Goal: Task Accomplishment & Management: Manage account settings

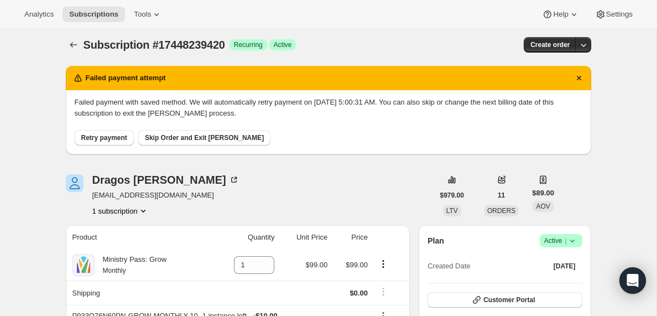
scroll to position [8, 0]
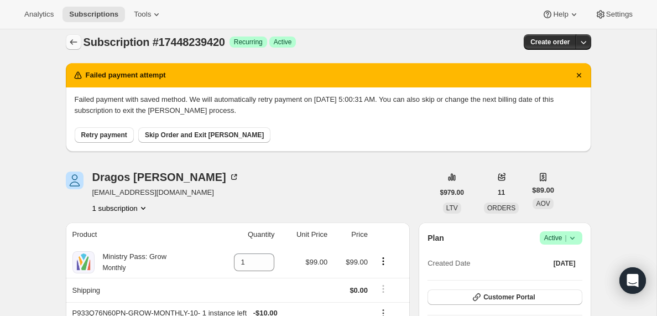
click at [73, 44] on icon "Subscriptions" at bounding box center [73, 41] width 11 height 11
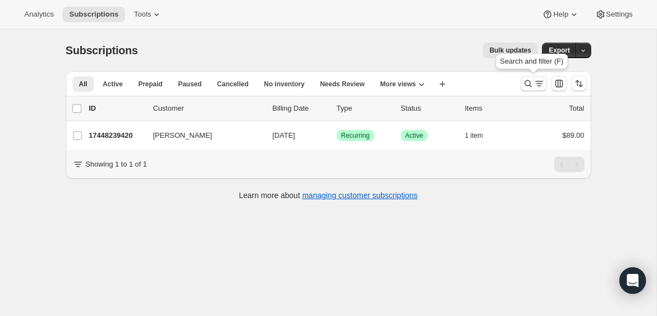
click at [536, 84] on icon "Search and filter results" at bounding box center [538, 83] width 11 height 11
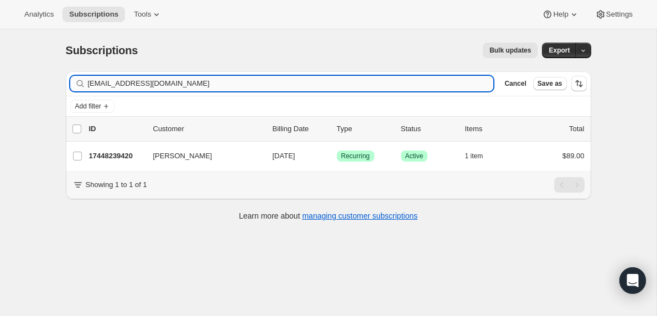
click at [153, 78] on input "[EMAIL_ADDRESS][DOMAIN_NAME]" at bounding box center [291, 83] width 406 height 15
type input "[EMAIL_ADDRESS][DOMAIN_NAME]"
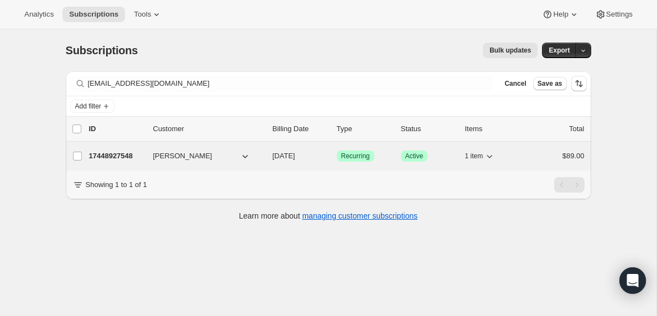
click at [111, 162] on div "17448927548 [PERSON_NAME] [DATE] Success Recurring Success Active 1 item $89.00" at bounding box center [336, 155] width 495 height 15
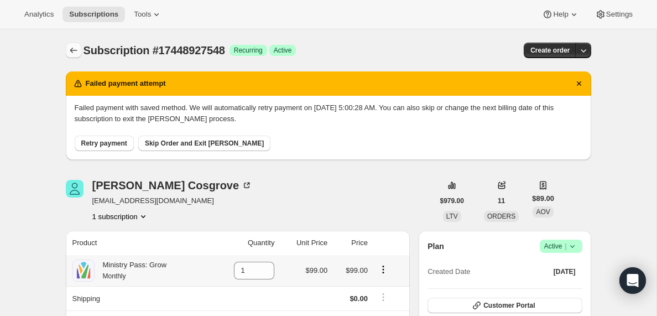
click at [74, 51] on icon "Subscriptions" at bounding box center [73, 50] width 11 height 11
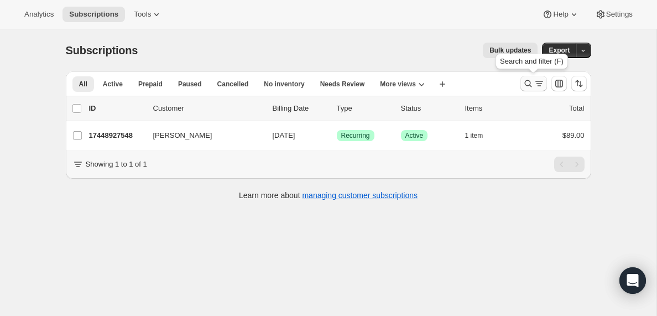
click at [537, 87] on icon "Search and filter results" at bounding box center [538, 83] width 11 height 11
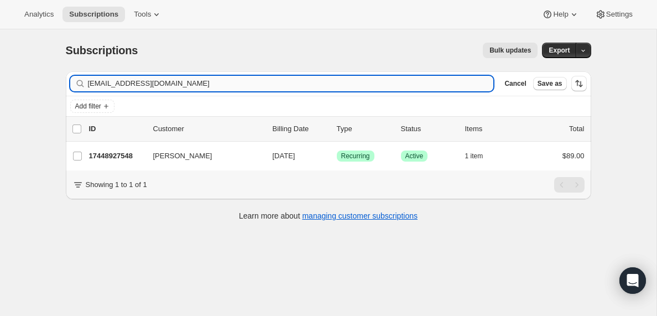
click at [135, 81] on input "[EMAIL_ADDRESS][DOMAIN_NAME]" at bounding box center [291, 83] width 406 height 15
type input "[EMAIL_ADDRESS][DOMAIN_NAME]"
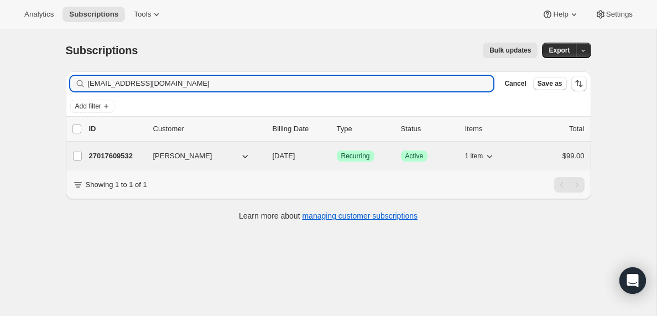
click at [115, 160] on p "27017609532" at bounding box center [116, 155] width 55 height 11
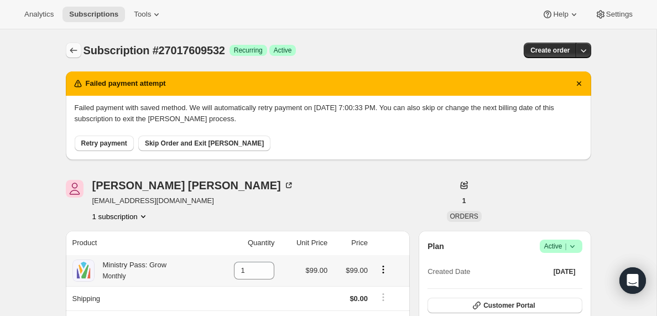
click at [75, 49] on icon "Subscriptions" at bounding box center [73, 50] width 11 height 11
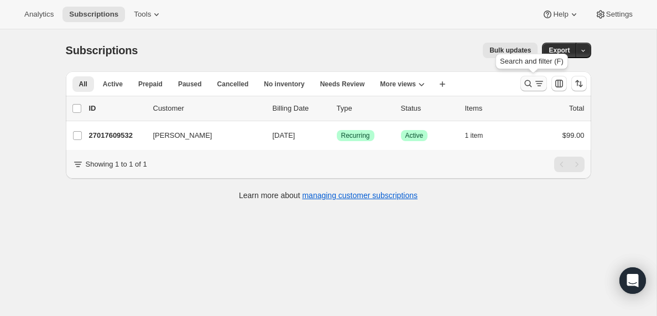
click at [537, 84] on icon "Search and filter results" at bounding box center [538, 83] width 11 height 11
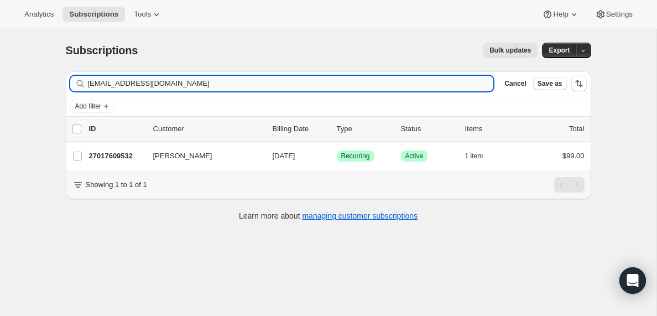
click at [134, 77] on input "[EMAIL_ADDRESS][DOMAIN_NAME]" at bounding box center [291, 83] width 406 height 15
type input "[EMAIL_ADDRESS][DOMAIN_NAME]"
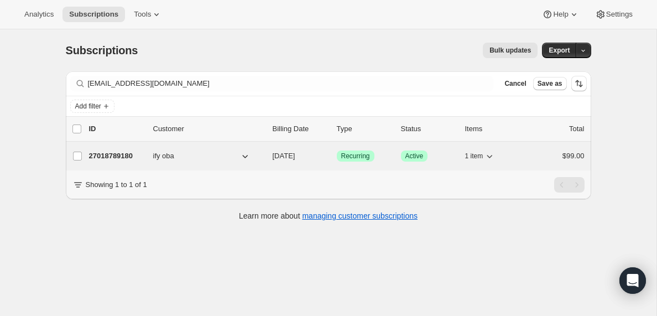
click at [106, 155] on p "27018789180" at bounding box center [116, 155] width 55 height 11
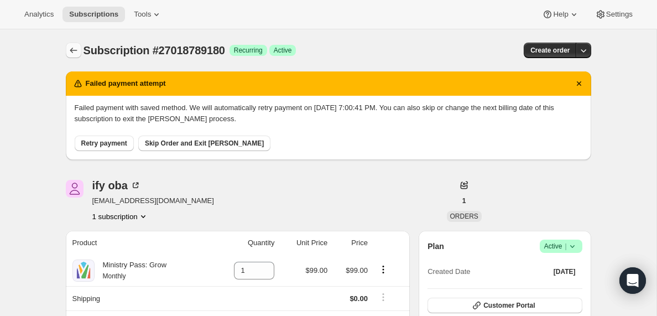
click at [73, 45] on icon "Subscriptions" at bounding box center [73, 50] width 11 height 11
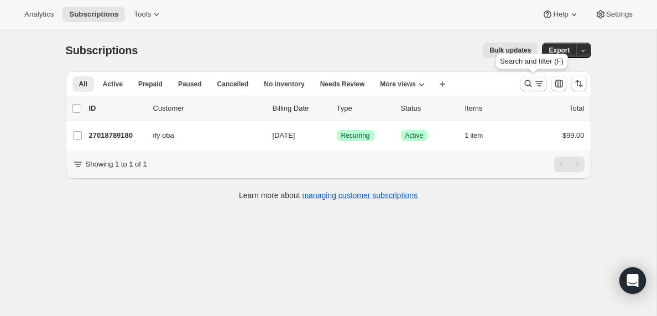
click at [537, 83] on icon "Search and filter results" at bounding box center [538, 83] width 6 height 1
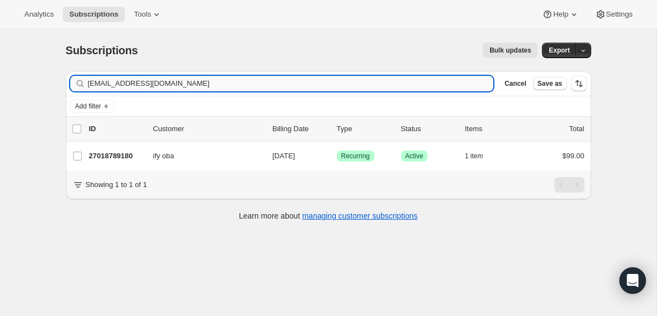
click at [119, 83] on input "[EMAIL_ADDRESS][DOMAIN_NAME]" at bounding box center [291, 83] width 406 height 15
type input "[EMAIL_ADDRESS][DOMAIN_NAME]"
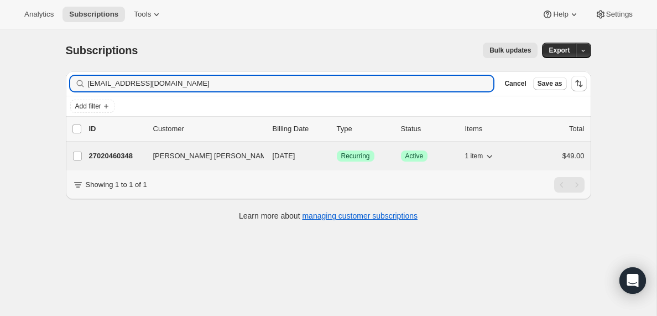
click at [103, 158] on p "27020460348" at bounding box center [116, 155] width 55 height 11
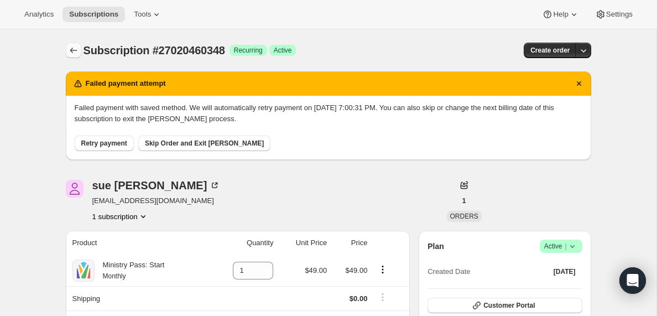
click at [71, 48] on icon "Subscriptions" at bounding box center [73, 50] width 11 height 11
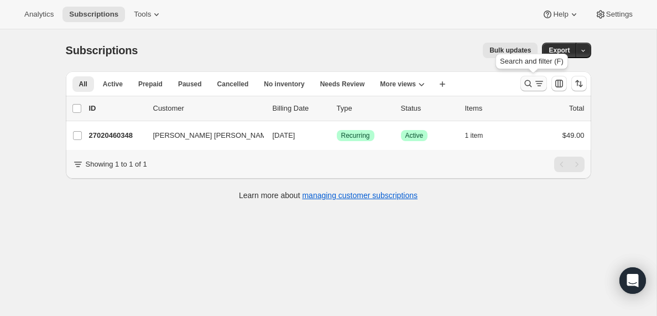
click at [535, 83] on icon "Search and filter results" at bounding box center [538, 83] width 11 height 11
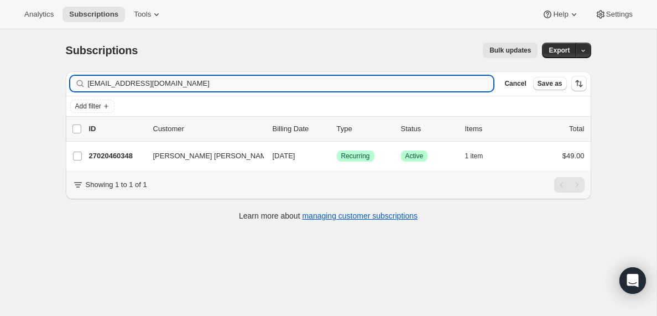
click at [122, 83] on input "[EMAIL_ADDRESS][DOMAIN_NAME]" at bounding box center [291, 83] width 406 height 15
type input "[EMAIL_ADDRESS][DOMAIN_NAME]"
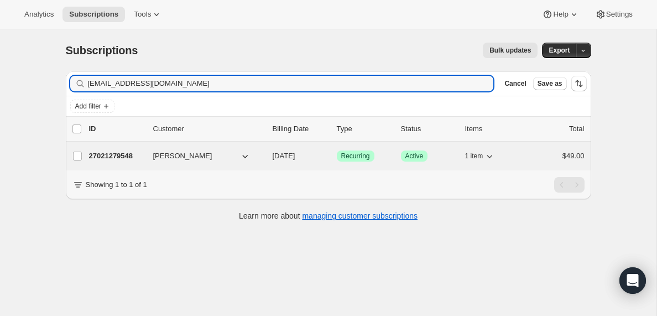
click at [102, 157] on p "27021279548" at bounding box center [116, 155] width 55 height 11
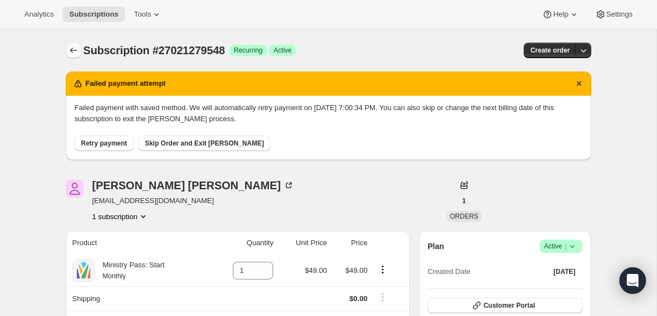
click at [75, 51] on icon "Subscriptions" at bounding box center [73, 50] width 11 height 11
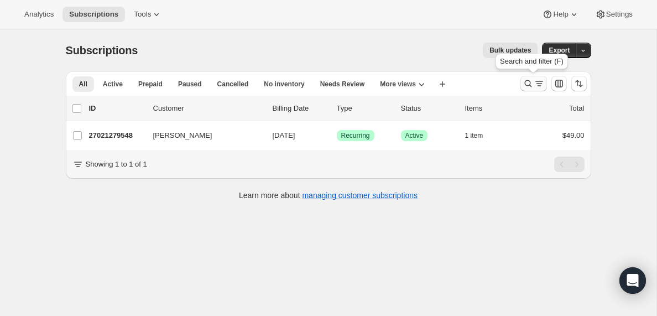
click at [541, 87] on icon "Search and filter results" at bounding box center [538, 83] width 11 height 11
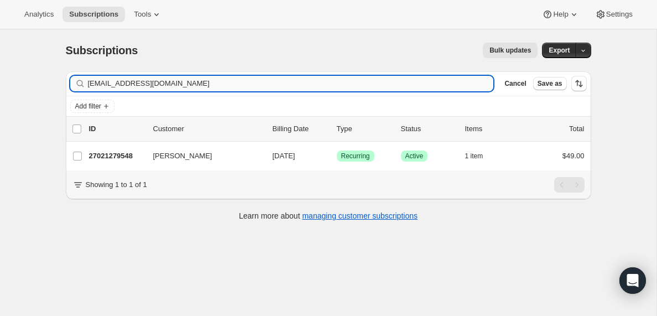
click at [124, 79] on input "[EMAIL_ADDRESS][DOMAIN_NAME]" at bounding box center [291, 83] width 406 height 15
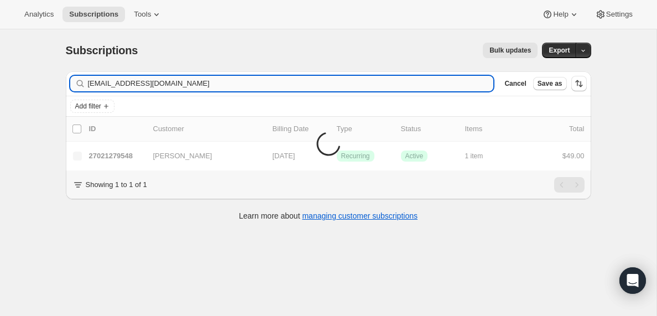
type input "[EMAIL_ADDRESS][DOMAIN_NAME]"
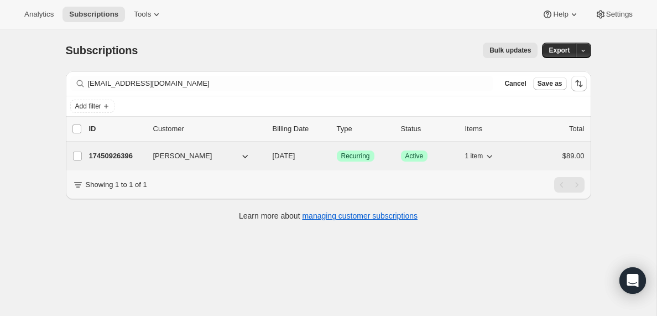
click at [107, 159] on p "17450926396" at bounding box center [116, 155] width 55 height 11
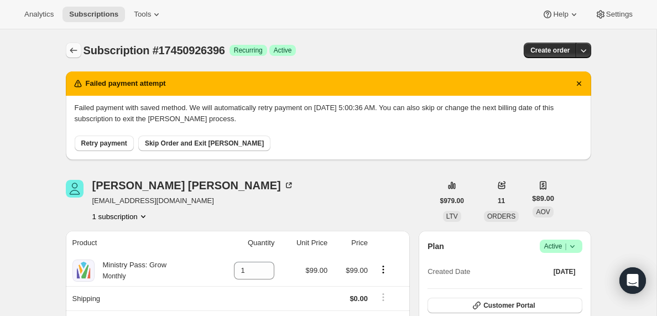
click at [70, 48] on icon "Subscriptions" at bounding box center [73, 50] width 11 height 11
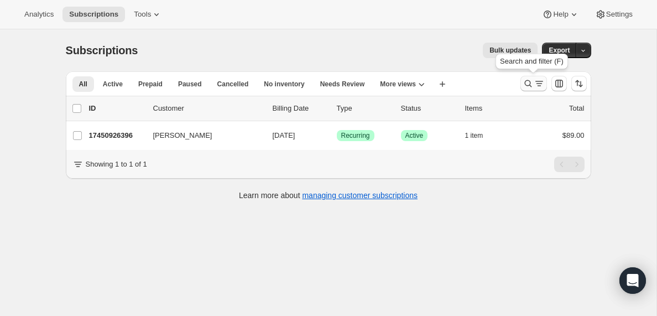
click at [535, 88] on icon "Search and filter results" at bounding box center [538, 83] width 11 height 11
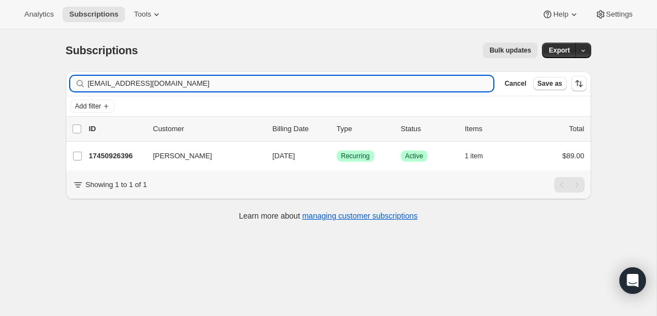
click at [179, 82] on input "[EMAIL_ADDRESS][DOMAIN_NAME]" at bounding box center [291, 83] width 406 height 15
type input "[EMAIL_ADDRESS][DOMAIN_NAME]"
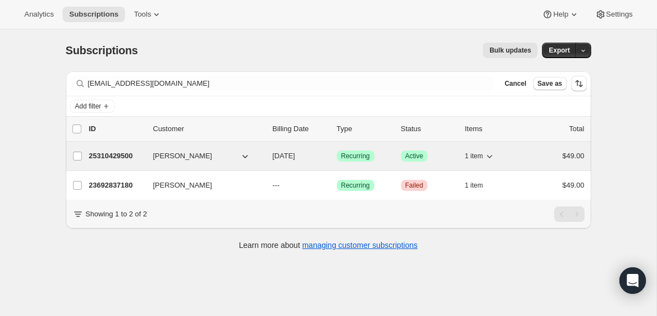
click at [119, 156] on p "25310429500" at bounding box center [116, 155] width 55 height 11
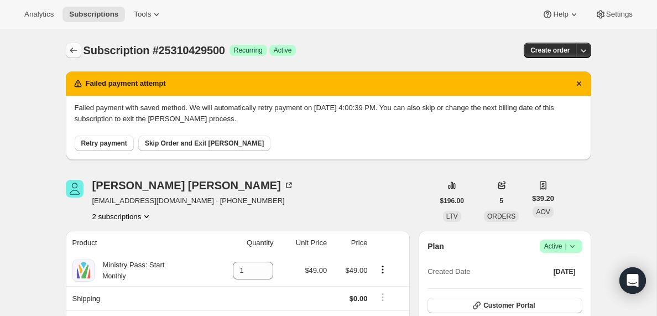
click at [72, 49] on icon "Subscriptions" at bounding box center [73, 50] width 11 height 11
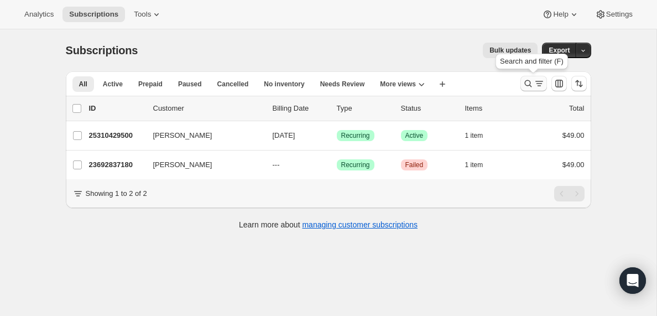
click at [540, 85] on icon "Search and filter results" at bounding box center [538, 83] width 11 height 11
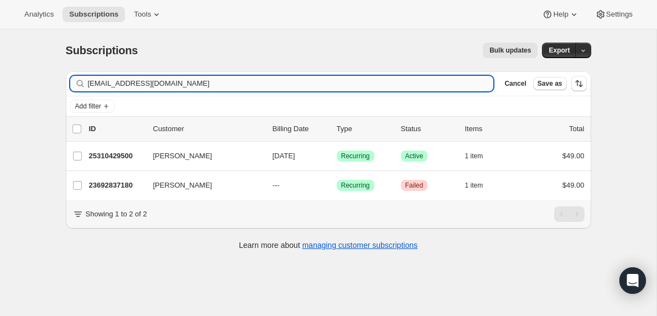
click at [172, 78] on input "[EMAIL_ADDRESS][DOMAIN_NAME]" at bounding box center [291, 83] width 406 height 15
type input "[EMAIL_ADDRESS][DOMAIN_NAME]"
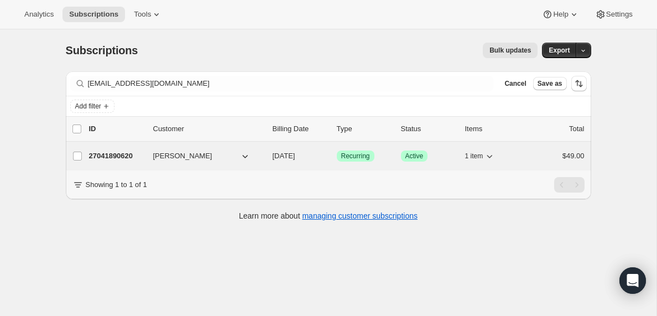
click at [113, 156] on p "27041890620" at bounding box center [116, 155] width 55 height 11
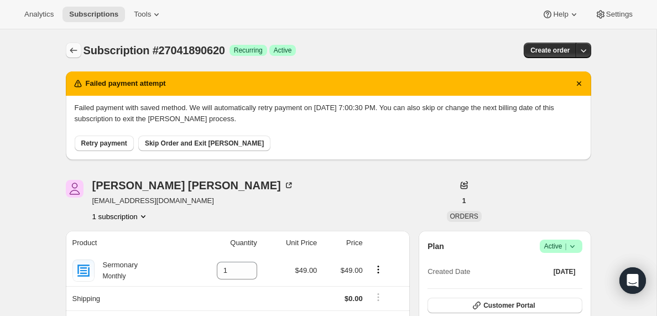
click at [71, 48] on icon "Subscriptions" at bounding box center [73, 50] width 11 height 11
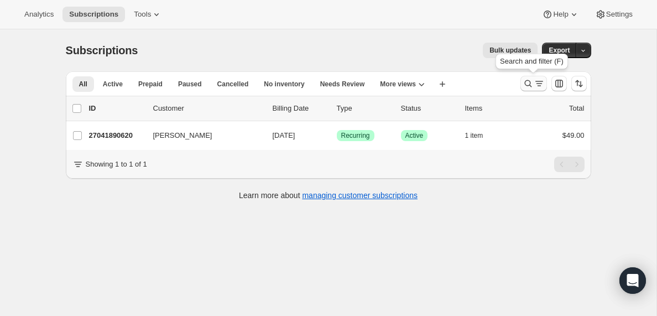
click at [537, 86] on icon "Search and filter results" at bounding box center [538, 83] width 11 height 11
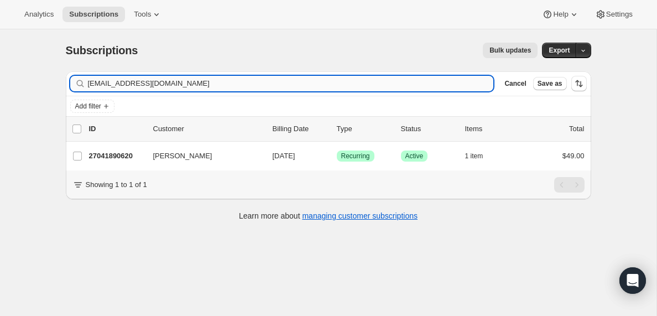
click at [140, 84] on input "[EMAIL_ADDRESS][DOMAIN_NAME]" at bounding box center [291, 83] width 406 height 15
type input "[EMAIL_ADDRESS][DOMAIN_NAME]"
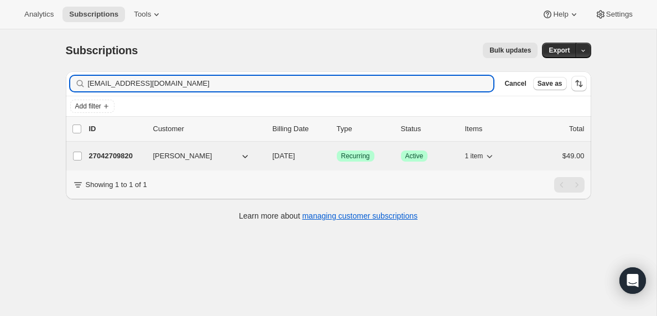
click at [110, 156] on p "27042709820" at bounding box center [116, 155] width 55 height 11
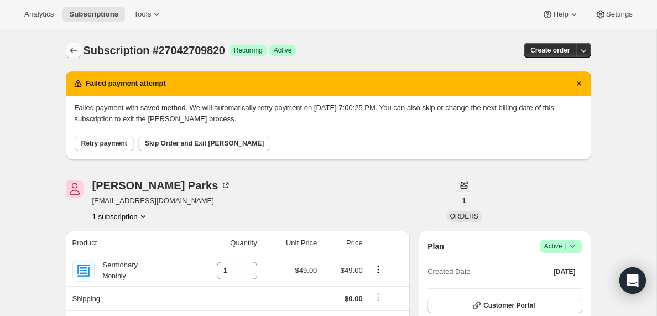
click at [75, 46] on icon "Subscriptions" at bounding box center [73, 50] width 11 height 11
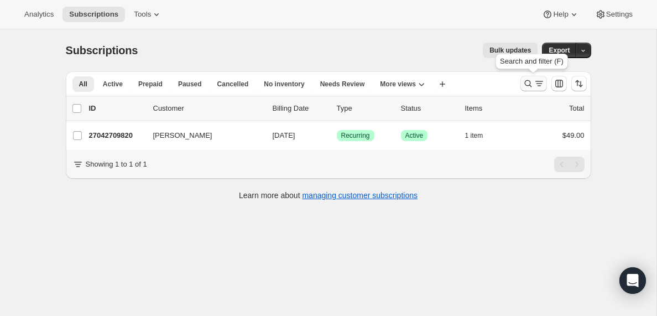
click at [535, 90] on button "Search and filter results" at bounding box center [533, 83] width 27 height 15
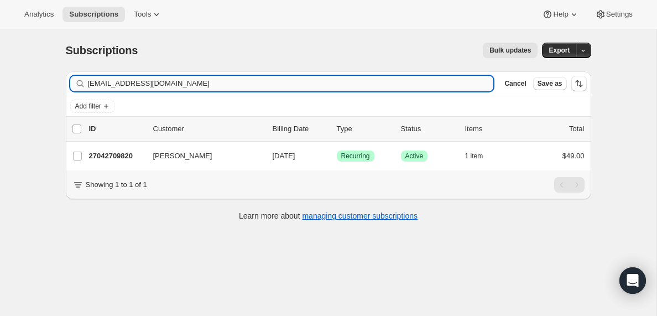
click at [162, 85] on input "[EMAIL_ADDRESS][DOMAIN_NAME]" at bounding box center [291, 83] width 406 height 15
type input "[PERSON_NAME][EMAIL_ADDRESS][DOMAIN_NAME]"
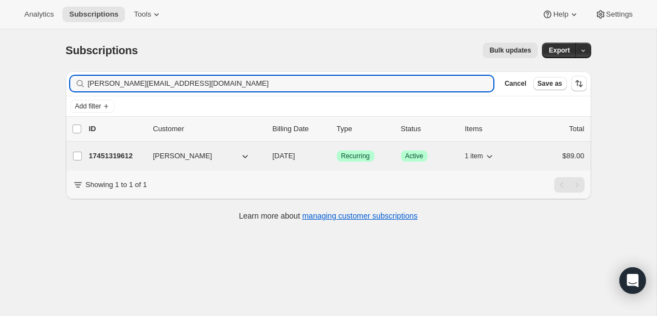
click at [110, 159] on p "17451319612" at bounding box center [116, 155] width 55 height 11
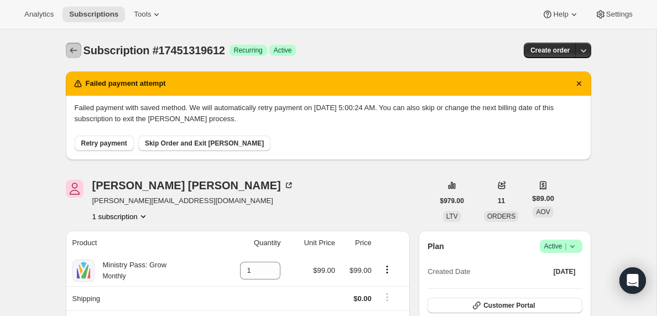
click at [70, 52] on icon "Subscriptions" at bounding box center [73, 50] width 11 height 11
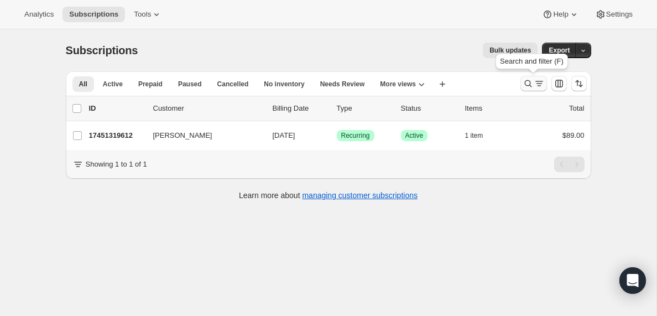
click at [535, 85] on icon "Search and filter results" at bounding box center [538, 83] width 11 height 11
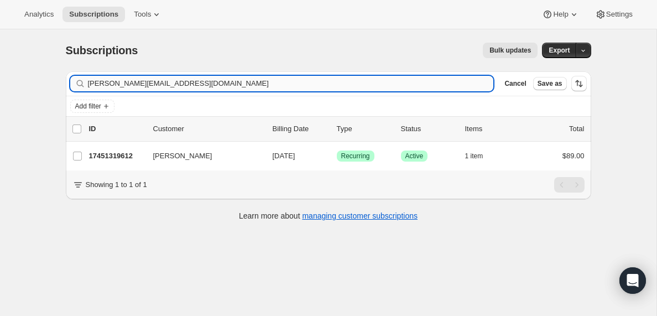
click at [169, 83] on input "[PERSON_NAME][EMAIL_ADDRESS][DOMAIN_NAME]" at bounding box center [291, 83] width 406 height 15
type input "[PERSON_NAME][EMAIL_ADDRESS][DOMAIN_NAME]"
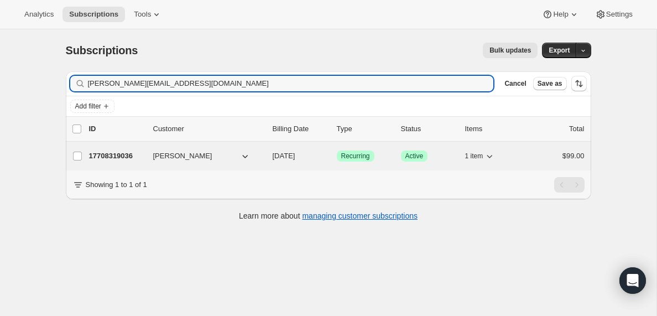
click at [109, 155] on p "17708319036" at bounding box center [116, 155] width 55 height 11
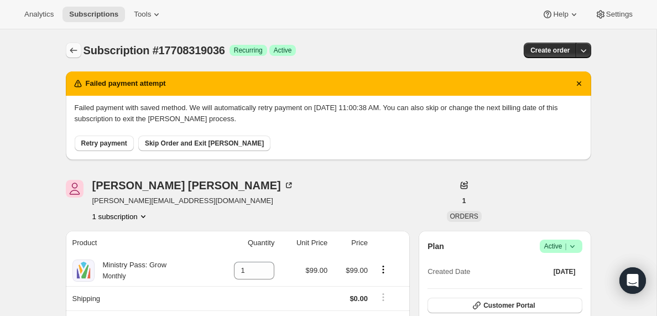
click at [72, 48] on icon "Subscriptions" at bounding box center [73, 50] width 11 height 11
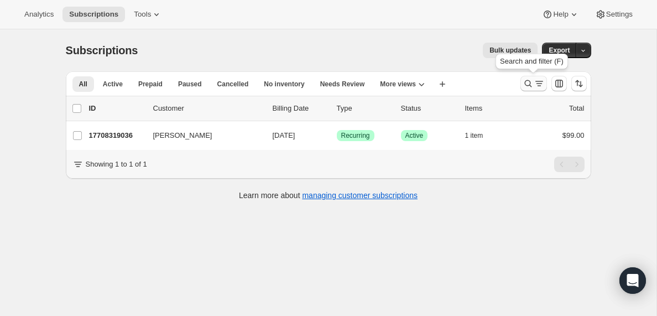
click at [537, 85] on icon "Search and filter results" at bounding box center [538, 83] width 11 height 11
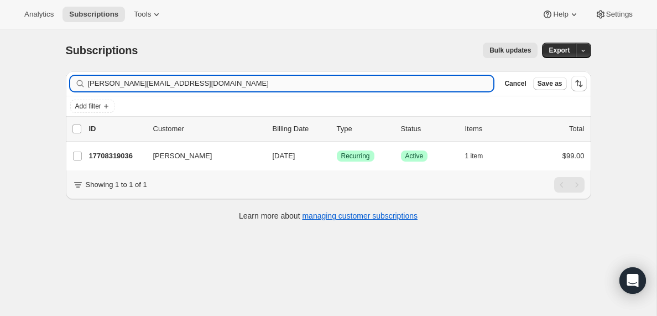
click at [185, 82] on input "[PERSON_NAME][EMAIL_ADDRESS][DOMAIN_NAME]" at bounding box center [291, 83] width 406 height 15
type input "[PERSON_NAME][EMAIL_ADDRESS][DOMAIN_NAME]"
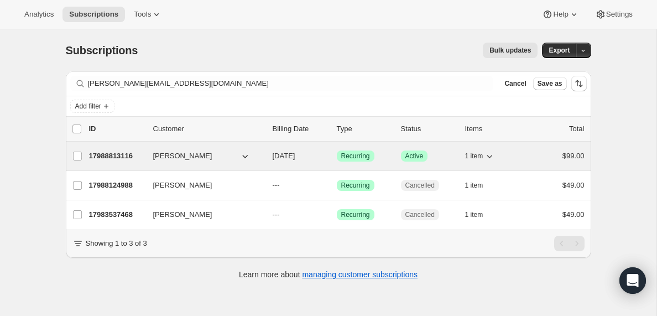
click at [106, 159] on p "17988813116" at bounding box center [116, 155] width 55 height 11
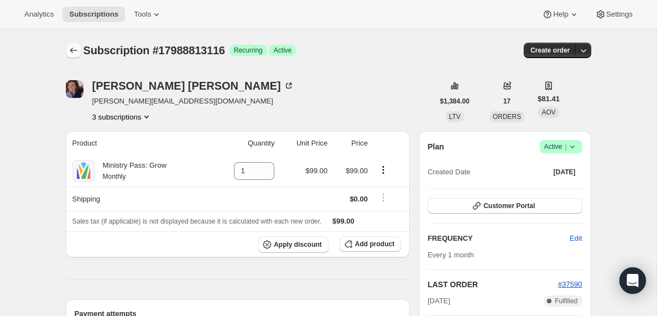
click at [73, 48] on icon "Subscriptions" at bounding box center [73, 50] width 11 height 11
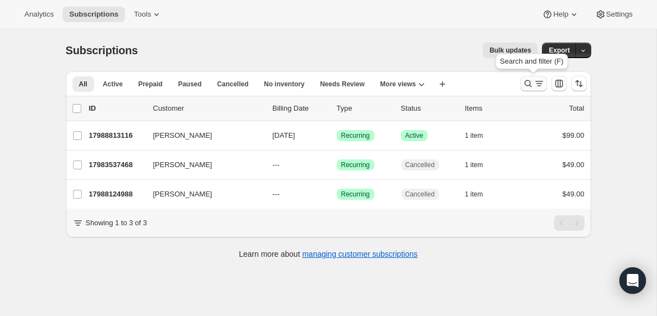
click at [537, 87] on icon "Search and filter results" at bounding box center [538, 83] width 11 height 11
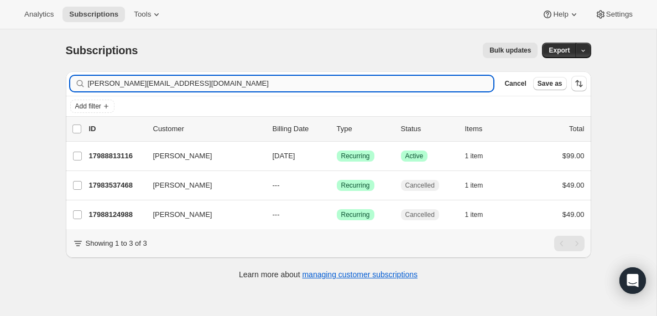
click at [217, 82] on input "[PERSON_NAME][EMAIL_ADDRESS][DOMAIN_NAME]" at bounding box center [291, 83] width 406 height 15
type input "[EMAIL_ADDRESS][DOMAIN_NAME]"
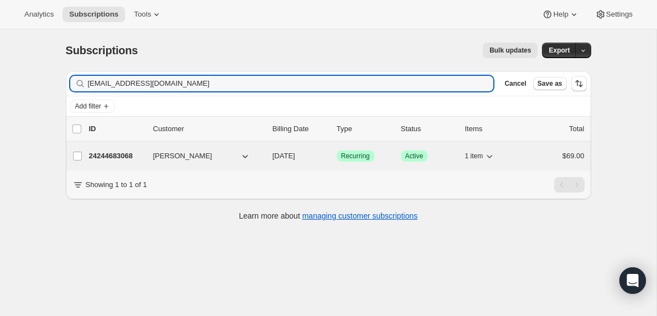
click at [123, 155] on p "24244683068" at bounding box center [116, 155] width 55 height 11
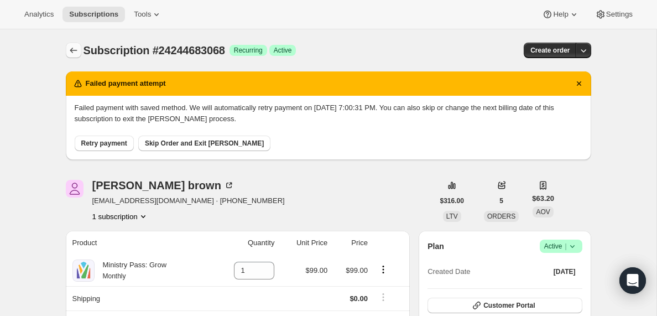
click at [76, 49] on icon "Subscriptions" at bounding box center [73, 50] width 11 height 11
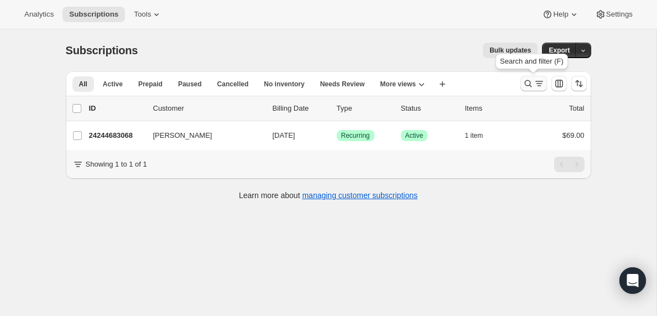
click at [539, 86] on icon "Search and filter results" at bounding box center [538, 83] width 11 height 11
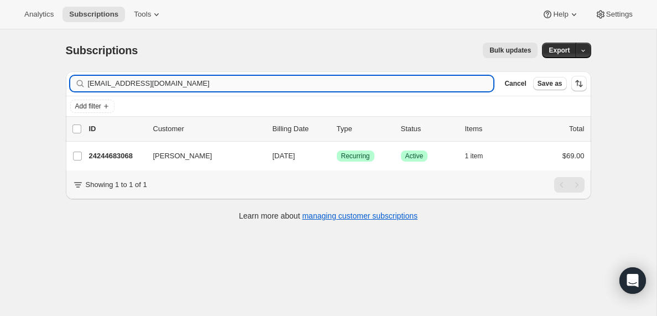
click at [231, 82] on input "[EMAIL_ADDRESS][DOMAIN_NAME]" at bounding box center [291, 83] width 406 height 15
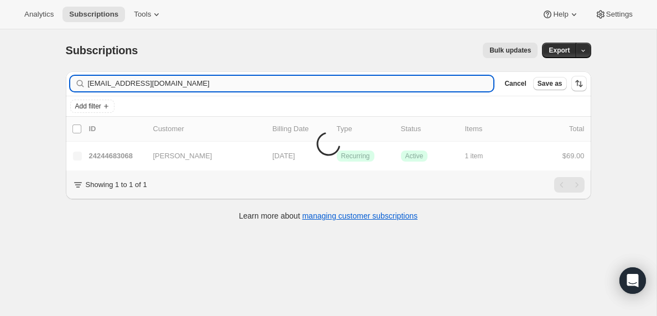
type input "[EMAIL_ADDRESS][DOMAIN_NAME]"
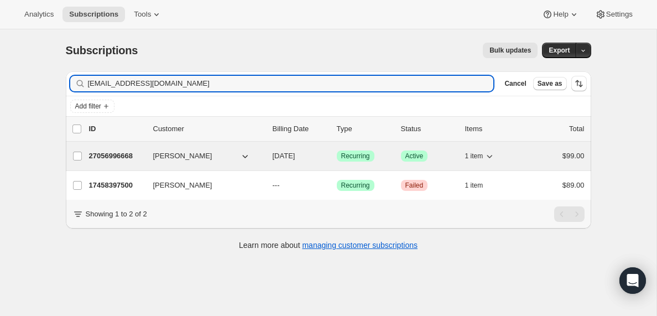
click at [129, 156] on p "27056996668" at bounding box center [116, 155] width 55 height 11
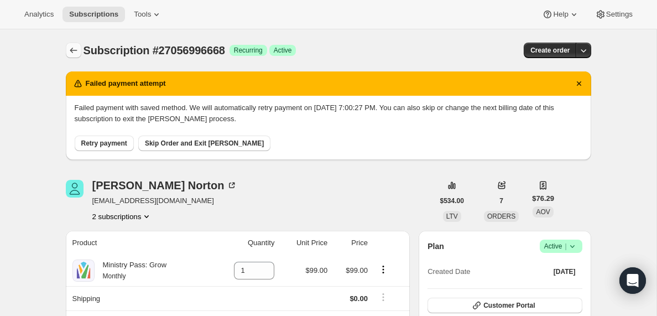
click at [75, 49] on icon "Subscriptions" at bounding box center [73, 50] width 11 height 11
